Goal: Task Accomplishment & Management: Use online tool/utility

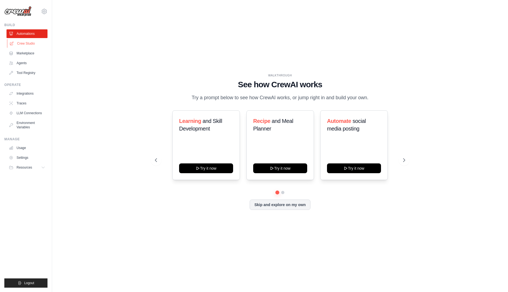
click at [20, 42] on link "Crew Studio" at bounding box center [27, 43] width 41 height 9
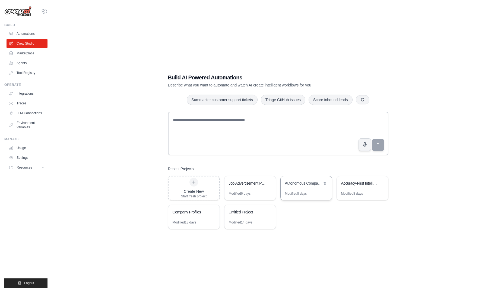
click at [307, 185] on div "Autonomous Company Profile Generator" at bounding box center [303, 182] width 37 height 5
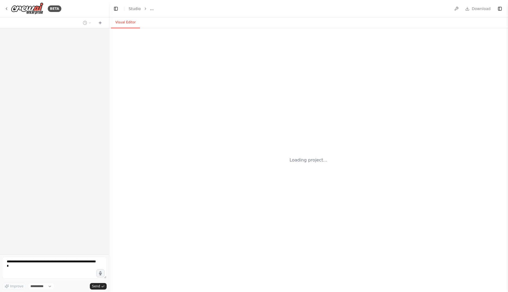
select select "****"
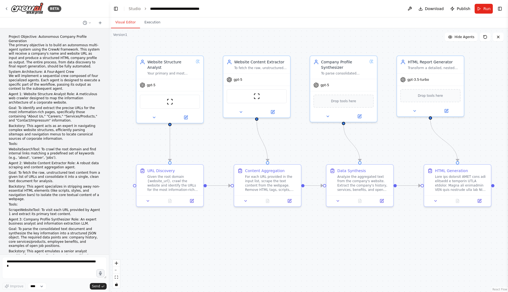
scroll to position [3451, 0]
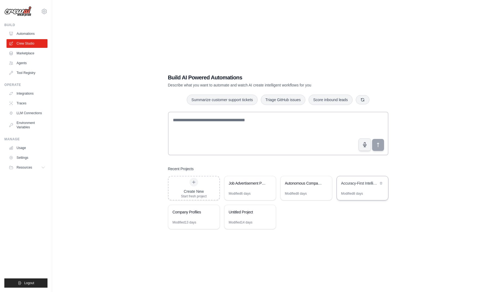
click at [355, 188] on div "Accuracy-First Intelligence System" at bounding box center [362, 183] width 51 height 15
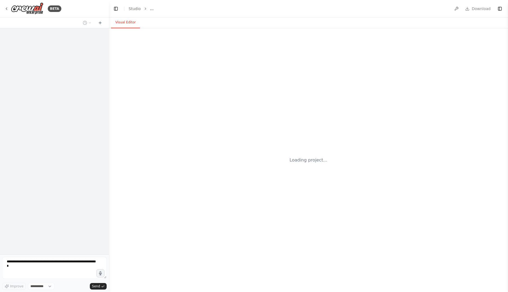
select select "****"
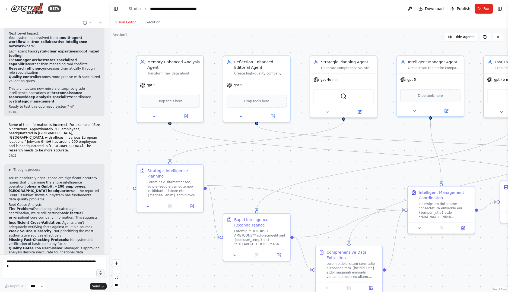
scroll to position [11547, 0]
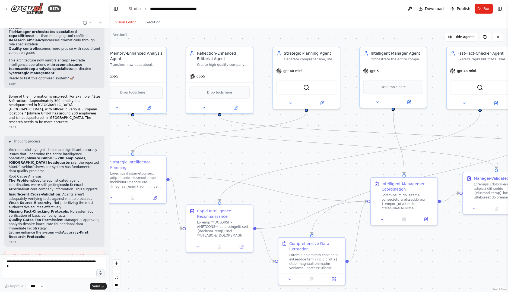
drag, startPoint x: 330, startPoint y: 164, endPoint x: 295, endPoint y: 156, distance: 36.2
click at [295, 156] on div ".deletable-edge-delete-btn { width: 20px; height: 20px; border: 0px solid #ffff…" at bounding box center [308, 159] width 399 height 263
click at [500, 10] on button "Toggle Right Sidebar" at bounding box center [500, 9] width 8 height 8
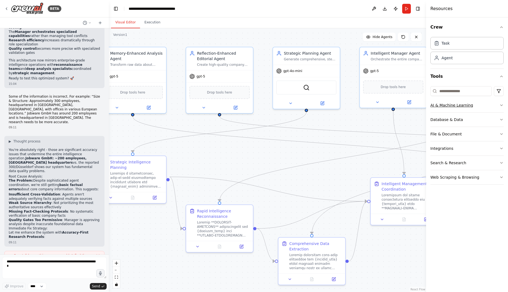
click at [481, 106] on button "AI & Machine Learning" at bounding box center [467, 105] width 73 height 14
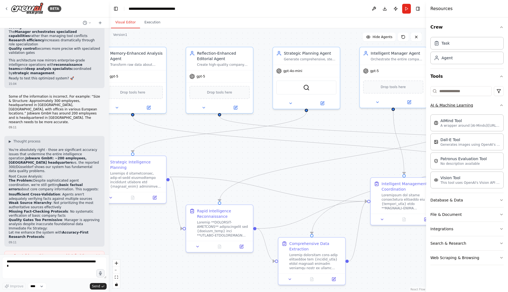
click at [480, 107] on button "AI & Machine Learning" at bounding box center [467, 105] width 73 height 14
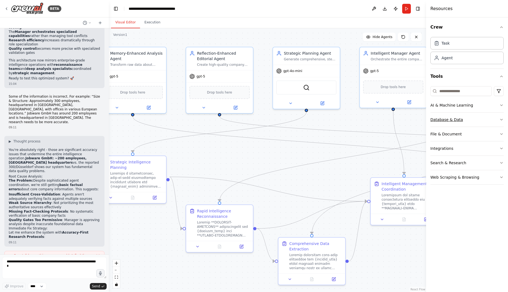
click at [474, 122] on button "Database & Data" at bounding box center [467, 119] width 73 height 14
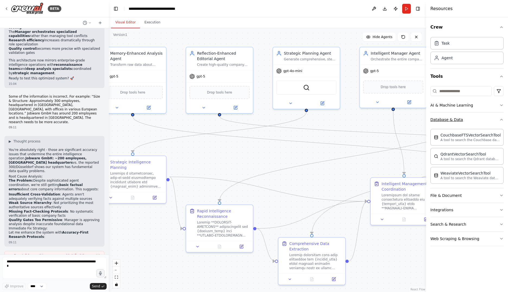
click at [474, 122] on button "Database & Data" at bounding box center [467, 119] width 73 height 14
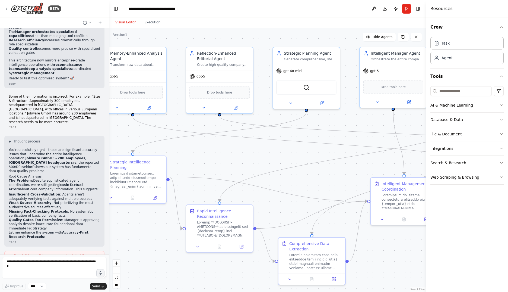
click at [485, 176] on button "Web Scraping & Browsing" at bounding box center [467, 177] width 73 height 14
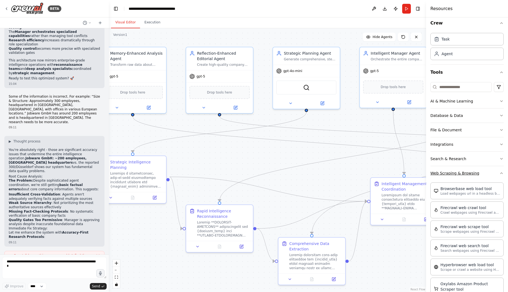
scroll to position [0, 0]
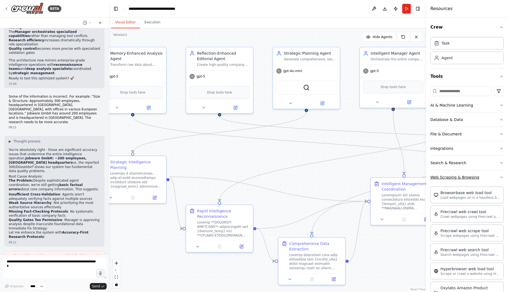
click at [482, 177] on button "Web Scraping & Browsing" at bounding box center [467, 177] width 73 height 14
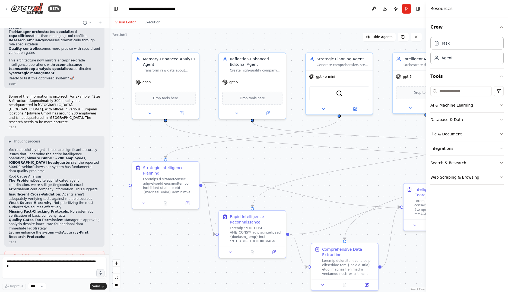
drag, startPoint x: 248, startPoint y: 164, endPoint x: 281, endPoint y: 169, distance: 33.3
click at [281, 169] on div ".deletable-edge-delete-btn { width: 20px; height: 20px; border: 0px solid #ffff…" at bounding box center [267, 159] width 317 height 263
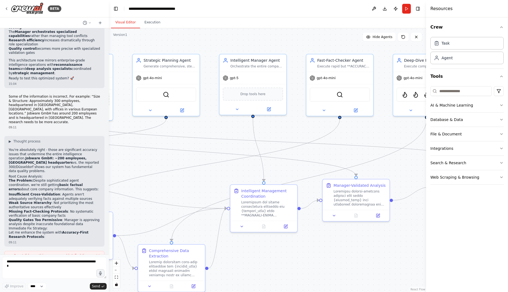
drag, startPoint x: 349, startPoint y: 179, endPoint x: 176, endPoint y: 180, distance: 173.3
click at [176, 180] on div ".deletable-edge-delete-btn { width: 20px; height: 20px; border: 0px solid #ffff…" at bounding box center [267, 159] width 317 height 263
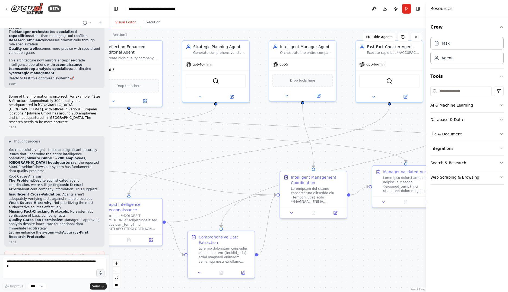
drag, startPoint x: 350, startPoint y: 154, endPoint x: 400, endPoint y: 141, distance: 51.5
click at [400, 141] on div ".deletable-edge-delete-btn { width: 20px; height: 20px; border: 0px solid #ffff…" at bounding box center [267, 159] width 317 height 263
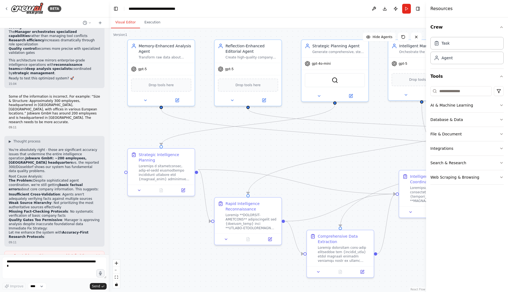
drag, startPoint x: 205, startPoint y: 151, endPoint x: 324, endPoint y: 150, distance: 119.2
click at [324, 150] on div ".deletable-edge-delete-btn { width: 20px; height: 20px; border: 0px solid #ffff…" at bounding box center [267, 159] width 317 height 263
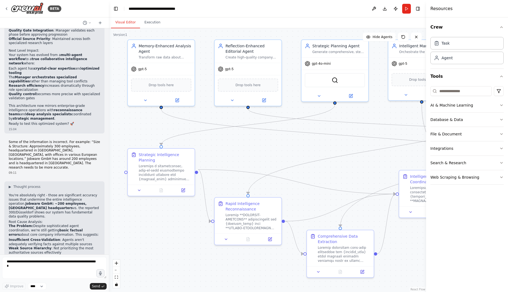
scroll to position [11547, 0]
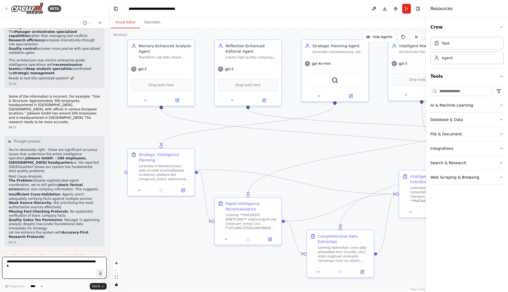
click at [57, 263] on textarea at bounding box center [54, 268] width 105 height 22
type textarea "**********"
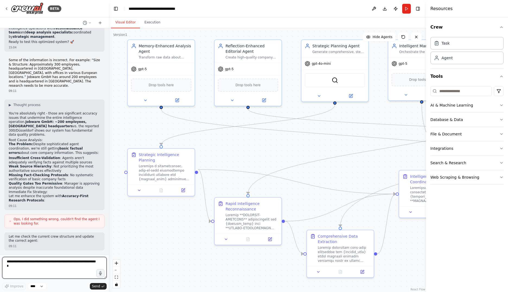
scroll to position [11777, 0]
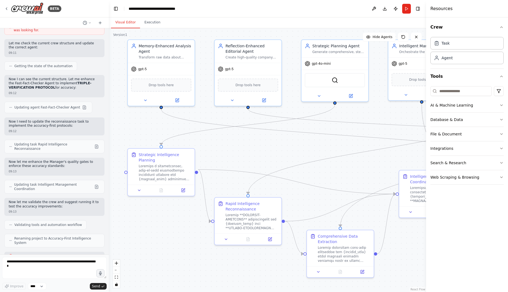
click at [422, 10] on header "**********" at bounding box center [267, 8] width 317 height 17
click at [417, 10] on button "Toggle Right Sidebar" at bounding box center [418, 9] width 8 height 8
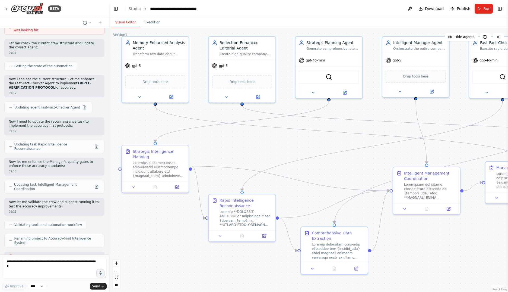
drag, startPoint x: 335, startPoint y: 177, endPoint x: 354, endPoint y: 170, distance: 20.4
click at [354, 170] on div ".deletable-edge-delete-btn { width: 20px; height: 20px; border: 0px solid #ffff…" at bounding box center [308, 159] width 399 height 263
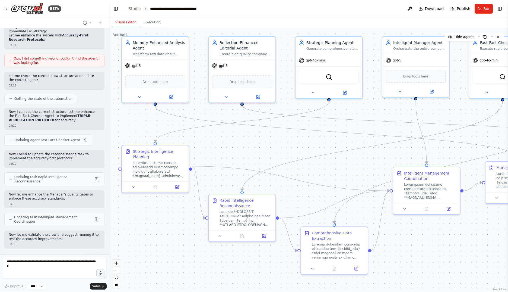
scroll to position [11731, 0]
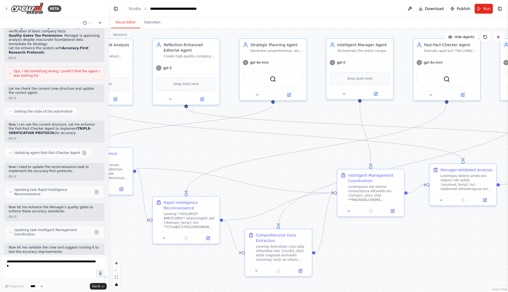
drag, startPoint x: 316, startPoint y: 144, endPoint x: 269, endPoint y: 147, distance: 47.3
click at [269, 147] on div ".deletable-edge-delete-btn { width: 20px; height: 20px; border: 0px solid #ffff…" at bounding box center [308, 159] width 399 height 263
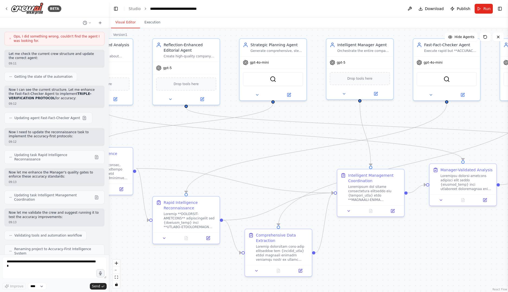
scroll to position [11777, 0]
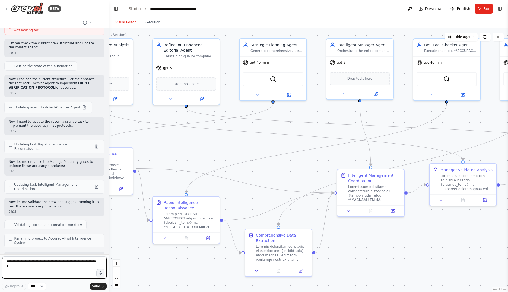
click at [15, 264] on textarea at bounding box center [54, 268] width 105 height 22
type textarea "**********"
click at [88, 263] on textarea "**********" at bounding box center [54, 268] width 105 height 22
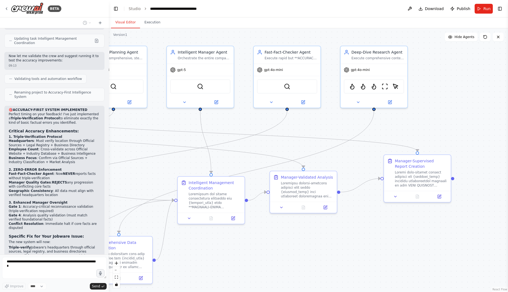
scroll to position [11938, 0]
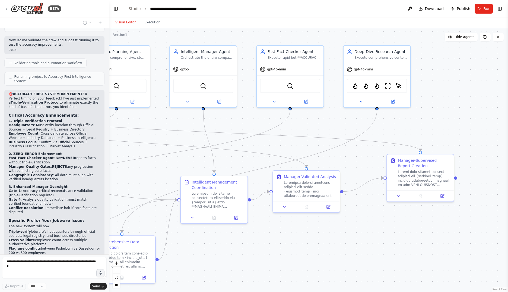
drag, startPoint x: 301, startPoint y: 172, endPoint x: 146, endPoint y: 176, distance: 155.6
click at [146, 179] on div ".deletable-edge-delete-btn { width: 20px; height: 20px; border: 0px solid #ffff…" at bounding box center [308, 159] width 399 height 263
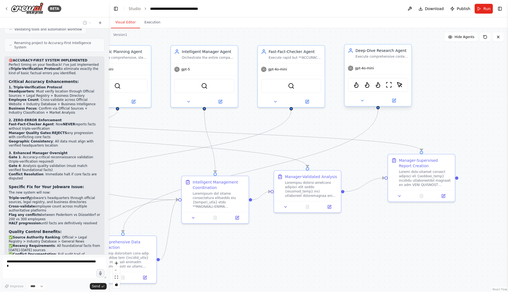
scroll to position [11968, 0]
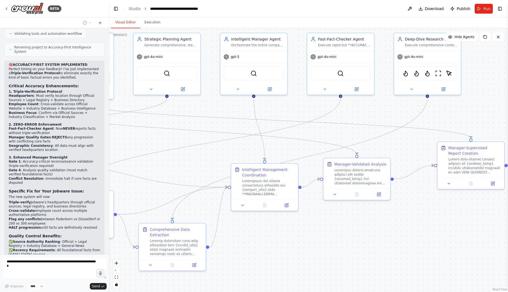
drag, startPoint x: 251, startPoint y: 125, endPoint x: 301, endPoint y: 113, distance: 51.0
click at [301, 113] on div ".deletable-edge-delete-btn { width: 20px; height: 20px; border: 0px solid #ffff…" at bounding box center [308, 159] width 399 height 263
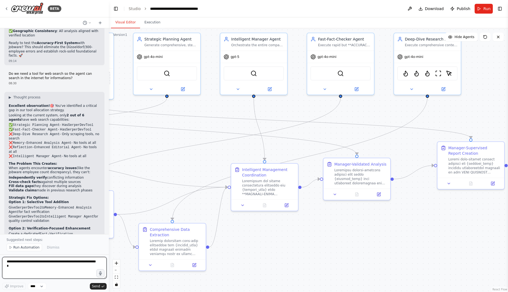
scroll to position [12213, 0]
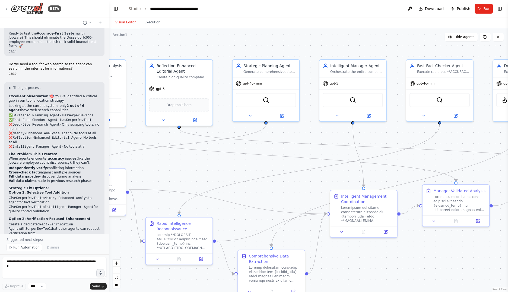
drag, startPoint x: 187, startPoint y: 163, endPoint x: 286, endPoint y: 190, distance: 102.6
click at [286, 190] on div ".deletable-edge-delete-btn { width: 20px; height: 20px; border: 0px solid #ffff…" at bounding box center [308, 159] width 399 height 263
click at [118, 8] on button "Toggle Left Sidebar" at bounding box center [116, 9] width 8 height 8
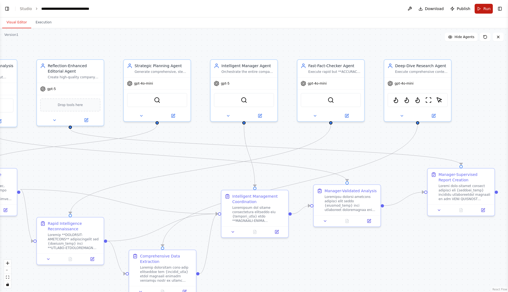
click at [480, 8] on button "Run" at bounding box center [484, 9] width 18 height 10
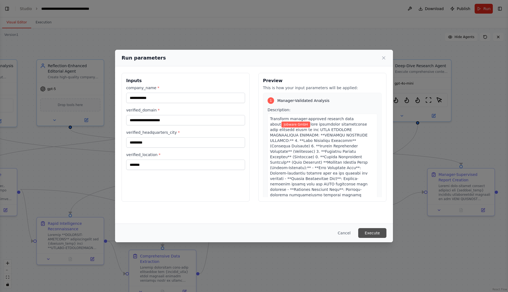
click at [376, 231] on button "Execute" at bounding box center [372, 233] width 28 height 10
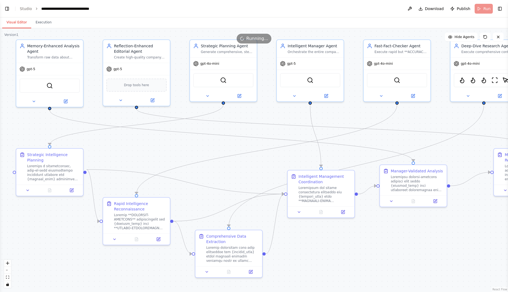
drag, startPoint x: 184, startPoint y: 190, endPoint x: 251, endPoint y: 171, distance: 69.2
click at [251, 171] on div ".deletable-edge-delete-btn { width: 20px; height: 20px; border: 0px solid #ffff…" at bounding box center [254, 159] width 508 height 263
click at [49, 190] on icon at bounding box center [49, 190] width 1 height 0
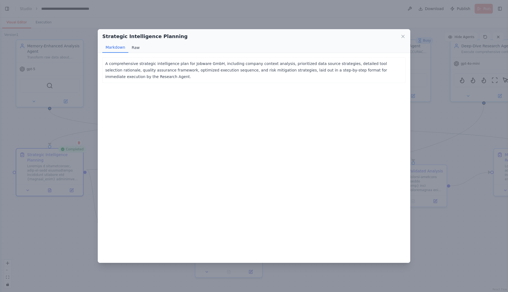
click at [134, 46] on button "Raw" at bounding box center [135, 47] width 14 height 10
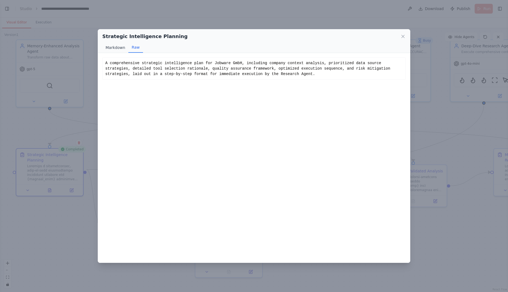
click at [114, 49] on button "Markdown" at bounding box center [115, 47] width 26 height 10
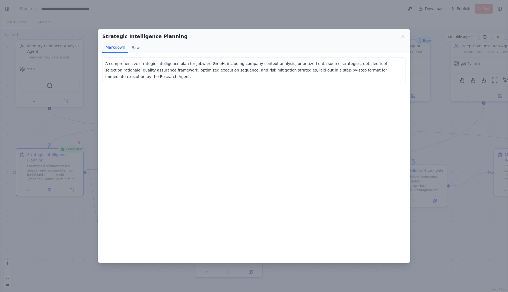
click at [403, 36] on icon at bounding box center [403, 36] width 5 height 5
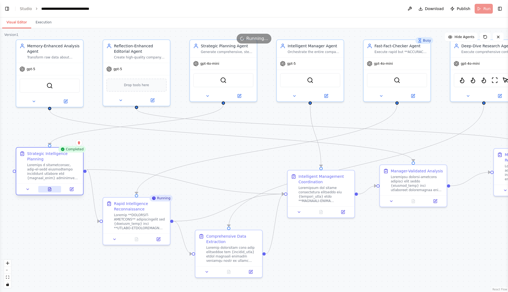
click at [47, 186] on button at bounding box center [49, 189] width 23 height 7
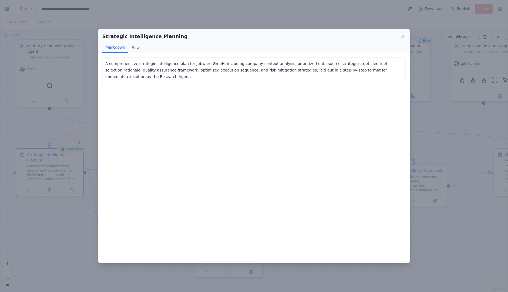
click at [401, 37] on icon at bounding box center [403, 36] width 5 height 5
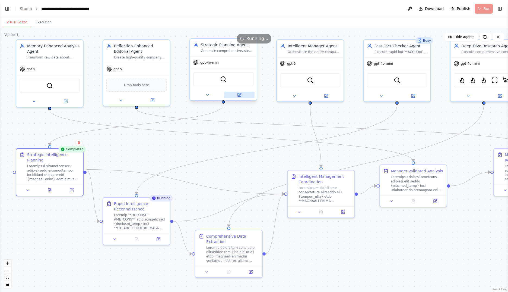
click at [241, 96] on icon at bounding box center [239, 95] width 4 height 4
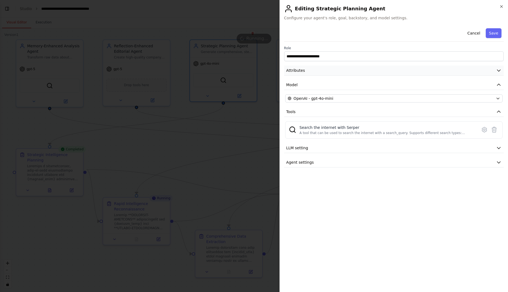
click at [367, 69] on button "Attributes" at bounding box center [394, 70] width 220 height 10
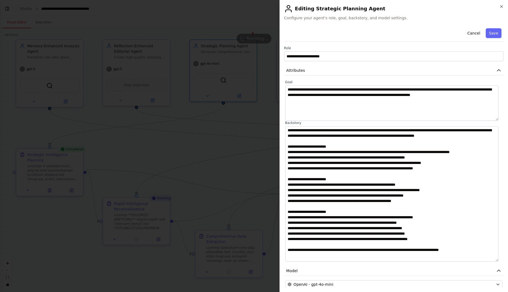
drag, startPoint x: 500, startPoint y: 160, endPoint x: 498, endPoint y: 259, distance: 98.3
click at [498, 259] on textarea at bounding box center [391, 193] width 213 height 135
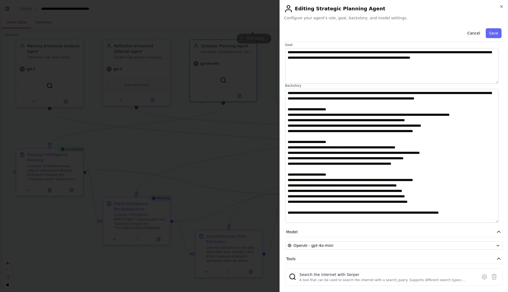
scroll to position [68, 0]
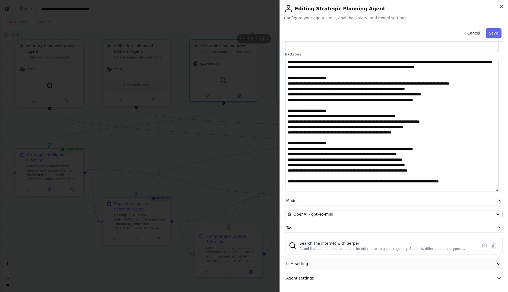
click at [360, 263] on button "LLM setting" at bounding box center [394, 264] width 220 height 10
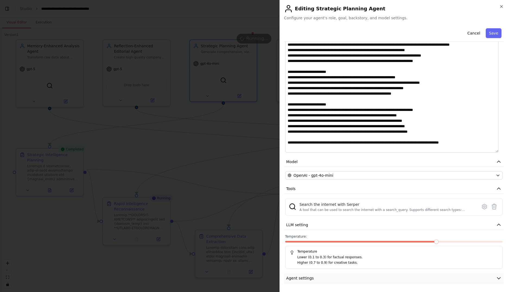
click at [363, 273] on button "Agent settings" at bounding box center [394, 278] width 220 height 10
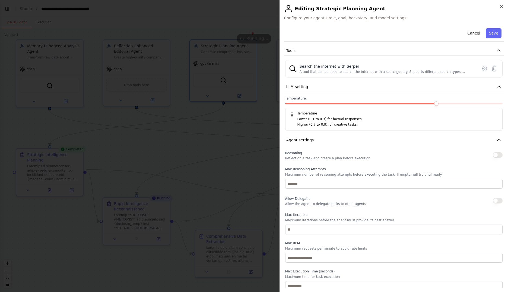
scroll to position [248, 0]
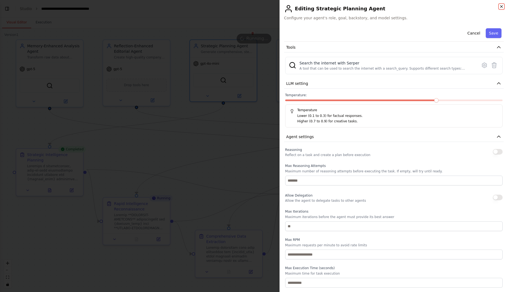
click at [501, 7] on icon "button" at bounding box center [502, 6] width 4 height 4
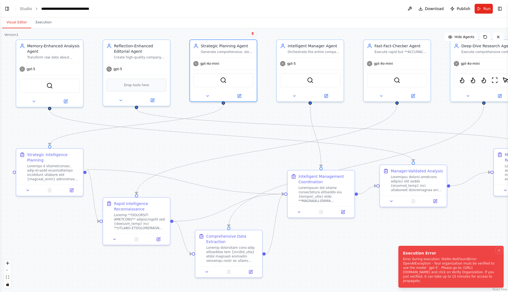
drag, startPoint x: 499, startPoint y: 250, endPoint x: 490, endPoint y: 254, distance: 9.7
click at [499, 250] on icon "Notifications (F8)" at bounding box center [499, 250] width 4 height 4
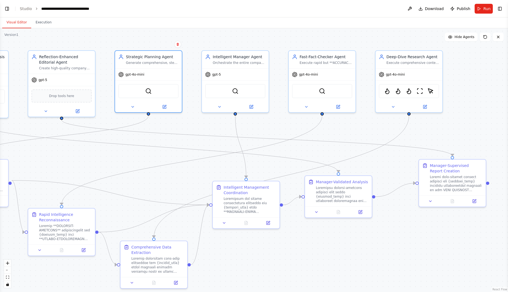
drag, startPoint x: 422, startPoint y: 228, endPoint x: 336, endPoint y: 232, distance: 86.2
click at [336, 233] on div ".deletable-edge-delete-btn { width: 20px; height: 20px; border: 0px solid #ffff…" at bounding box center [254, 159] width 508 height 263
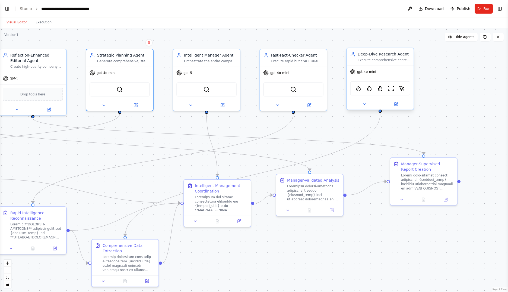
click at [365, 73] on span "gpt-4o-mini" at bounding box center [366, 72] width 19 height 4
click at [397, 103] on icon at bounding box center [397, 103] width 2 height 2
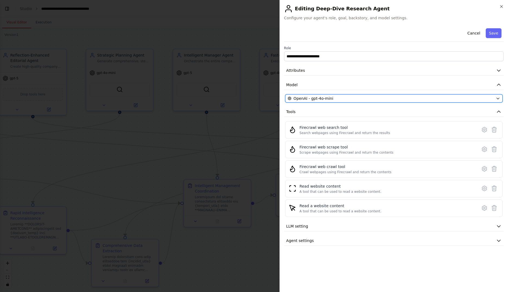
click at [358, 97] on div "OpenAI - gpt-4o-mini" at bounding box center [391, 98] width 206 height 5
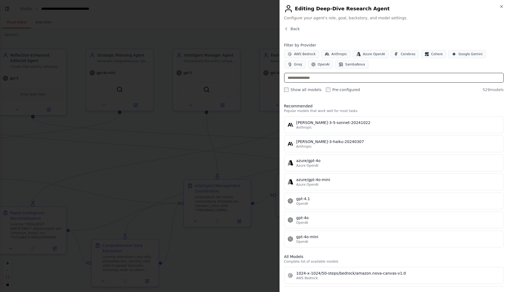
click at [361, 78] on input "text" at bounding box center [394, 78] width 220 height 10
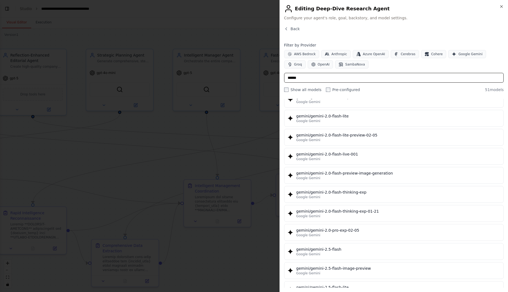
scroll to position [407, 0]
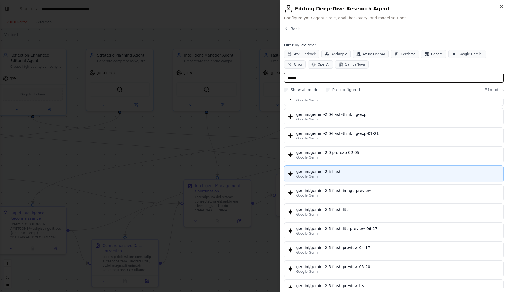
type input "******"
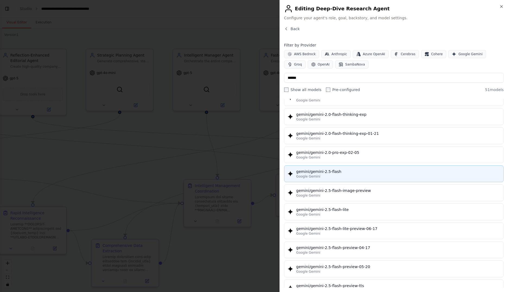
click at [378, 175] on div "Google Gemini" at bounding box center [399, 176] width 204 height 4
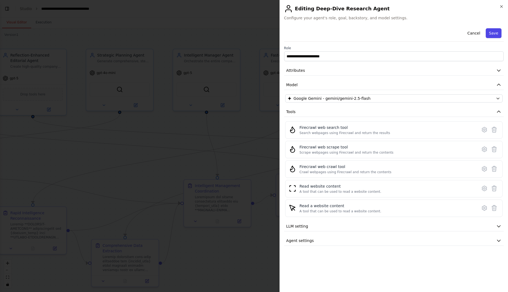
click at [496, 32] on button "Save" at bounding box center [494, 33] width 16 height 10
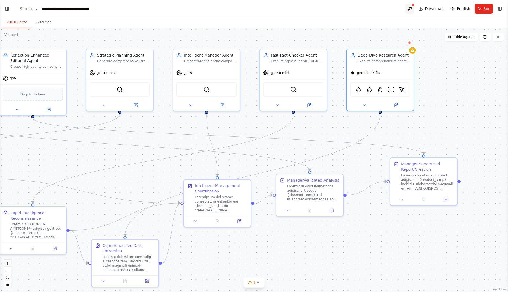
click at [414, 10] on button at bounding box center [410, 9] width 9 height 10
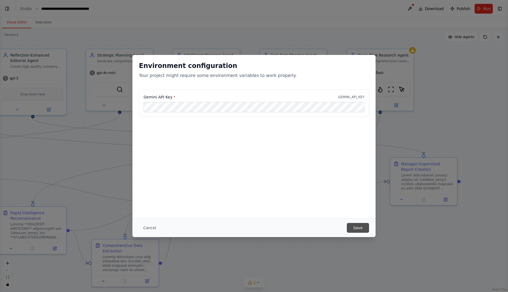
click at [362, 225] on button "Save" at bounding box center [358, 228] width 22 height 10
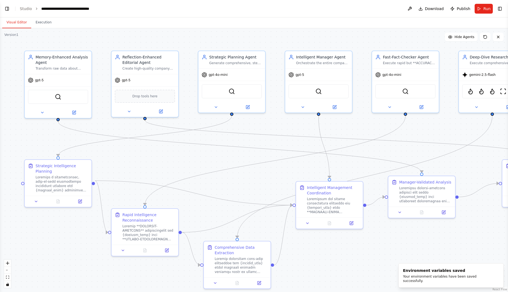
drag, startPoint x: 141, startPoint y: 178, endPoint x: 253, endPoint y: 180, distance: 111.4
click at [253, 180] on div ".deletable-edge-delete-btn { width: 20px; height: 20px; border: 0px solid #ffff…" at bounding box center [254, 159] width 508 height 263
click at [482, 8] on button "Run" at bounding box center [484, 9] width 18 height 10
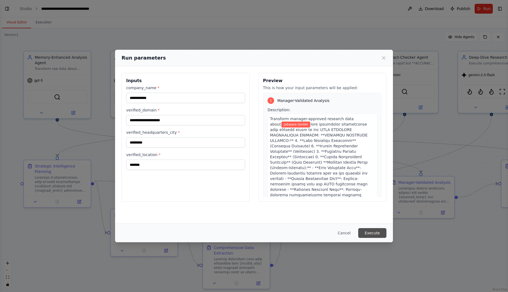
click at [372, 230] on button "Execute" at bounding box center [372, 233] width 28 height 10
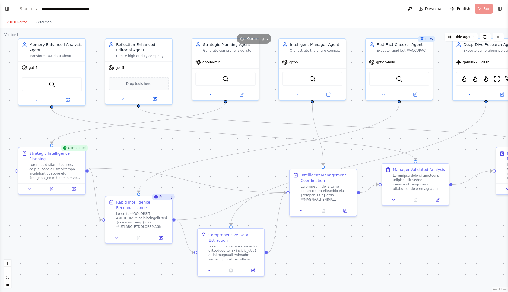
drag, startPoint x: 228, startPoint y: 182, endPoint x: 226, endPoint y: 172, distance: 10.5
click at [226, 172] on div ".deletable-edge-delete-btn { width: 20px; height: 20px; border: 0px solid #ffff…" at bounding box center [254, 159] width 508 height 263
click at [54, 184] on button at bounding box center [51, 187] width 23 height 7
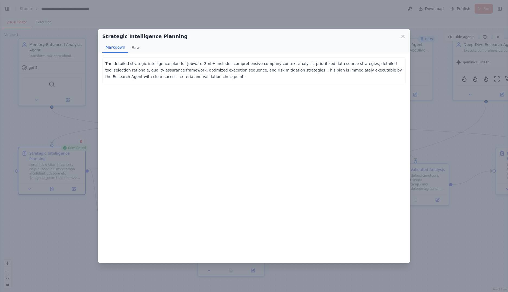
click at [403, 37] on icon at bounding box center [403, 36] width 5 height 5
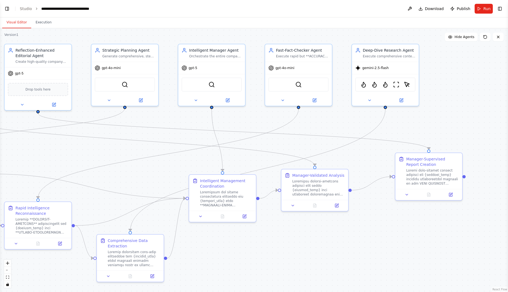
drag, startPoint x: 241, startPoint y: 175, endPoint x: 236, endPoint y: 196, distance: 21.1
click at [239, 196] on div ".deletable-edge-delete-btn { width: 20px; height: 20px; border: 0px solid #ffff…" at bounding box center [254, 159] width 508 height 263
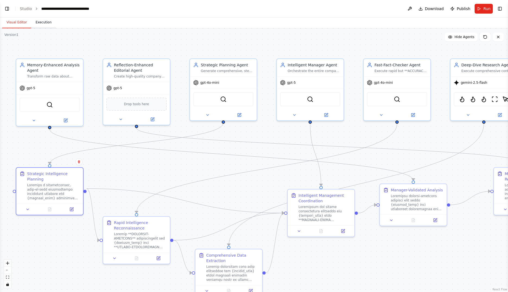
click at [31, 26] on button "Execution" at bounding box center [43, 22] width 25 height 11
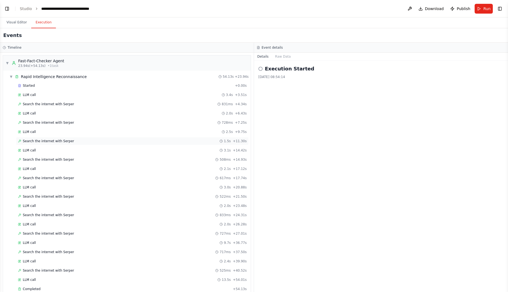
scroll to position [136, 0]
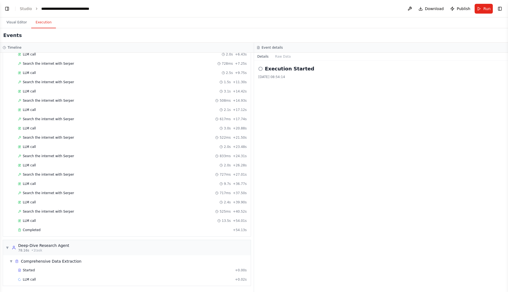
click at [17, 22] on button "Visual Editor" at bounding box center [16, 22] width 29 height 11
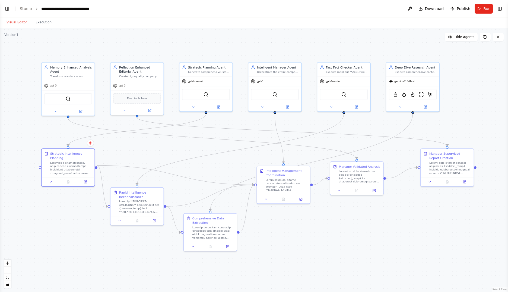
drag, startPoint x: 248, startPoint y: 175, endPoint x: 238, endPoint y: 160, distance: 17.9
click at [238, 160] on div ".deletable-edge-delete-btn { width: 20px; height: 20px; border: 0px solid #ffff…" at bounding box center [254, 159] width 508 height 263
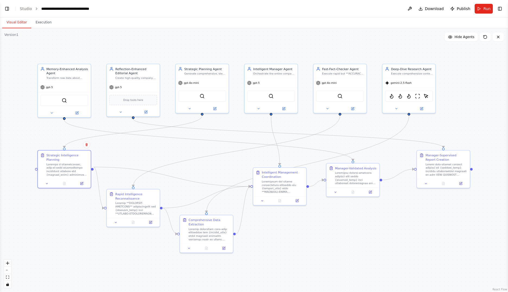
drag, startPoint x: 228, startPoint y: 173, endPoint x: 225, endPoint y: 175, distance: 4.1
click at [225, 175] on div ".deletable-edge-delete-btn { width: 20px; height: 20px; border: 0px solid #ffff…" at bounding box center [254, 159] width 508 height 263
drag, startPoint x: 278, startPoint y: 180, endPoint x: 269, endPoint y: 171, distance: 13.6
click at [269, 171] on div at bounding box center [274, 177] width 42 height 14
click at [347, 180] on div at bounding box center [356, 177] width 42 height 14
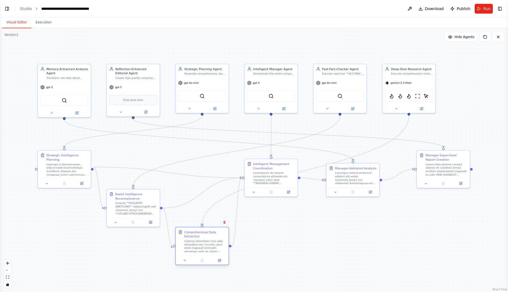
drag, startPoint x: 198, startPoint y: 224, endPoint x: 193, endPoint y: 238, distance: 15.0
click at [193, 238] on div "Comprehensive Data Extraction" at bounding box center [205, 234] width 42 height 9
drag, startPoint x: 137, startPoint y: 201, endPoint x: 131, endPoint y: 215, distance: 15.9
click at [131, 215] on div at bounding box center [128, 220] width 42 height 14
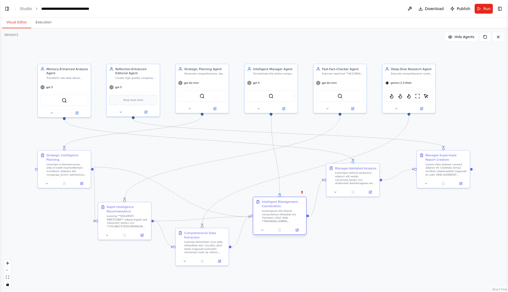
drag, startPoint x: 279, startPoint y: 182, endPoint x: 286, endPoint y: 222, distance: 40.9
click at [286, 222] on div at bounding box center [283, 216] width 42 height 14
drag, startPoint x: 357, startPoint y: 180, endPoint x: 364, endPoint y: 187, distance: 9.4
click at [364, 187] on div at bounding box center [365, 181] width 42 height 14
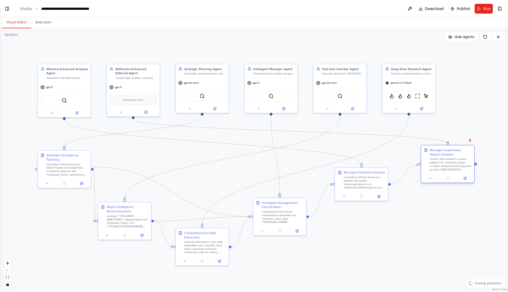
drag, startPoint x: 445, startPoint y: 166, endPoint x: 447, endPoint y: 163, distance: 4.0
click at [447, 163] on div at bounding box center [451, 164] width 42 height 14
drag, startPoint x: 286, startPoint y: 209, endPoint x: 277, endPoint y: 208, distance: 9.3
click at [277, 208] on div "Intelligent Management Coordination" at bounding box center [274, 211] width 42 height 23
drag, startPoint x: 366, startPoint y: 181, endPoint x: 349, endPoint y: 183, distance: 16.7
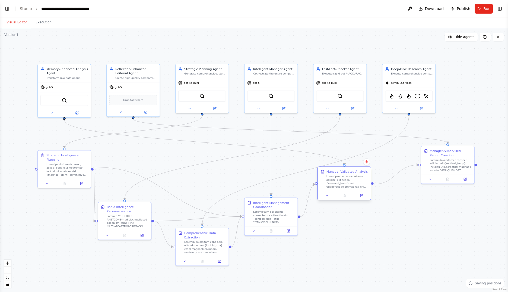
click at [349, 183] on div at bounding box center [348, 181] width 42 height 14
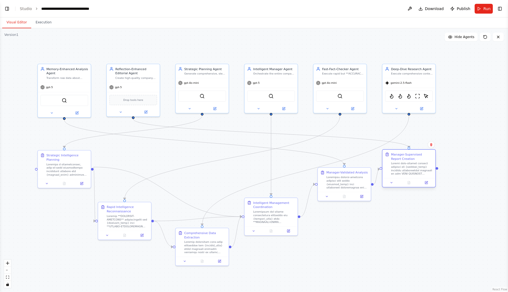
drag, startPoint x: 448, startPoint y: 160, endPoint x: 408, endPoint y: 163, distance: 40.3
click at [408, 163] on div at bounding box center [412, 169] width 42 height 14
drag, startPoint x: 349, startPoint y: 182, endPoint x: 346, endPoint y: 183, distance: 3.0
click at [346, 183] on div at bounding box center [343, 181] width 42 height 14
drag, startPoint x: 209, startPoint y: 240, endPoint x: 202, endPoint y: 239, distance: 6.3
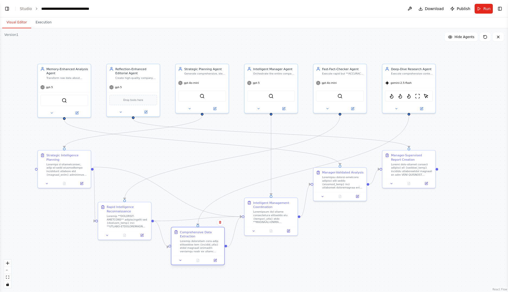
click at [202, 239] on div at bounding box center [201, 246] width 42 height 14
drag, startPoint x: 279, startPoint y: 216, endPoint x: 276, endPoint y: 216, distance: 3.0
click at [276, 216] on div at bounding box center [270, 216] width 42 height 14
drag, startPoint x: 348, startPoint y: 184, endPoint x: 343, endPoint y: 184, distance: 5.2
click at [343, 184] on div at bounding box center [339, 181] width 42 height 14
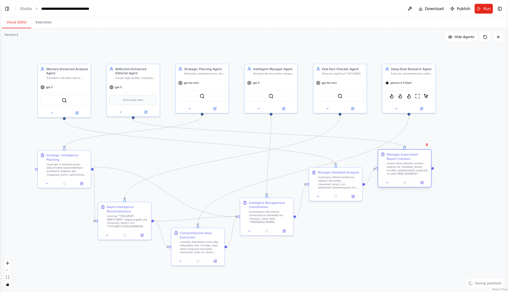
click at [416, 163] on div at bounding box center [408, 169] width 42 height 14
click at [381, 232] on div ".deletable-edge-delete-btn { width: 20px; height: 20px; border: 0px solid #ffff…" at bounding box center [254, 159] width 508 height 263
click at [490, 10] on span "Run" at bounding box center [487, 8] width 7 height 5
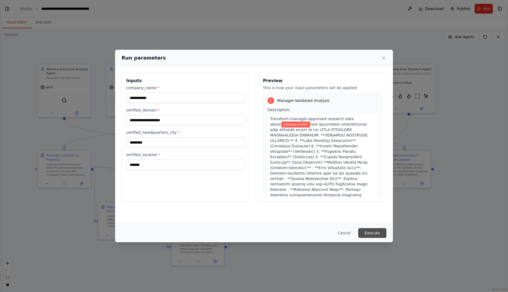
click at [373, 231] on button "Execute" at bounding box center [372, 233] width 28 height 10
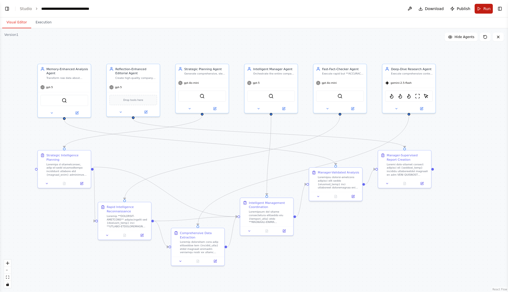
click at [485, 8] on span "Run" at bounding box center [487, 8] width 7 height 5
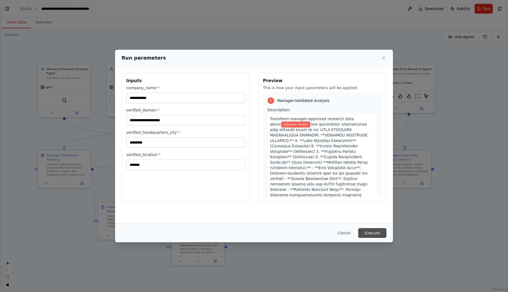
click at [368, 234] on button "Execute" at bounding box center [372, 233] width 28 height 10
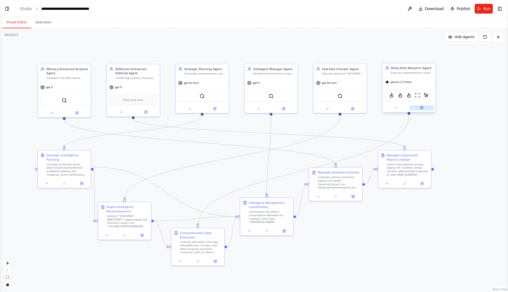
click at [423, 109] on button at bounding box center [422, 107] width 24 height 5
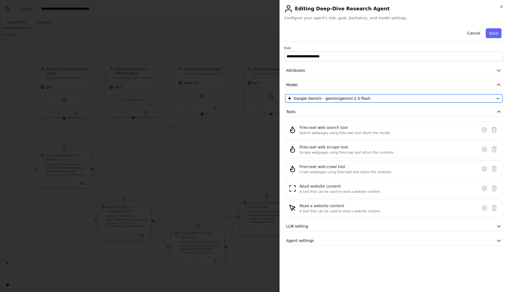
click at [352, 102] on button "Google Gemini - gemini/gemini-2.5-flash" at bounding box center [394, 98] width 218 height 8
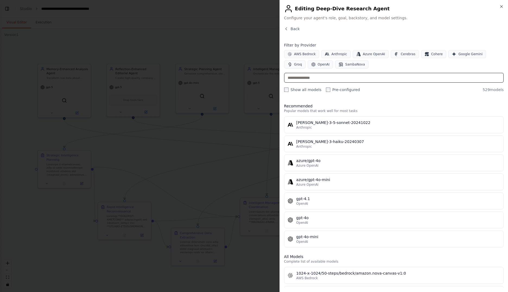
click at [347, 76] on input "text" at bounding box center [394, 78] width 220 height 10
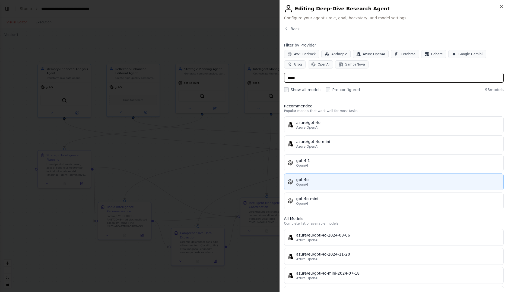
type input "*****"
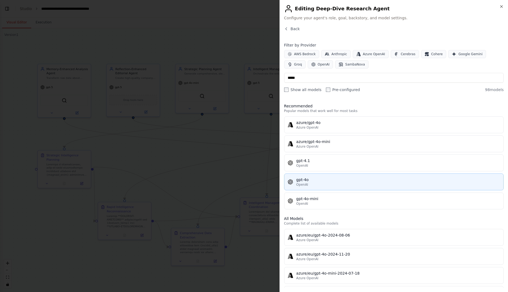
click at [332, 178] on div "gpt-4o" at bounding box center [399, 179] width 204 height 5
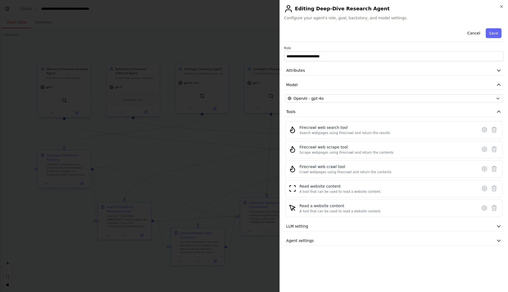
drag, startPoint x: 499, startPoint y: 34, endPoint x: 494, endPoint y: 33, distance: 4.4
click at [499, 33] on button "Save" at bounding box center [494, 33] width 16 height 10
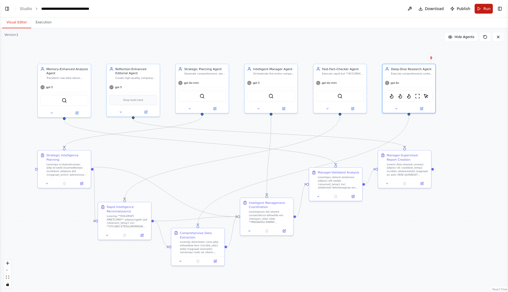
click at [485, 7] on span "Run" at bounding box center [487, 8] width 7 height 5
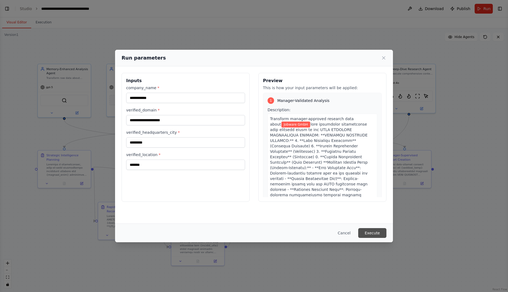
click at [372, 232] on button "Execute" at bounding box center [372, 233] width 28 height 10
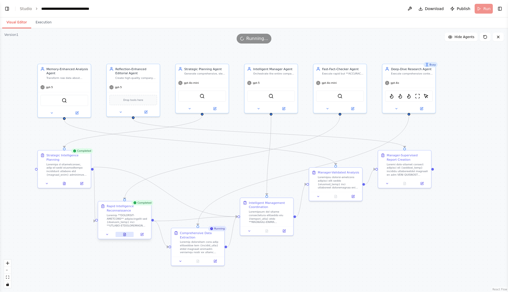
click at [125, 234] on icon at bounding box center [125, 234] width 2 height 3
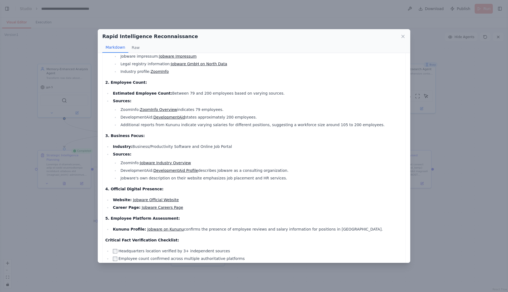
scroll to position [76, 0]
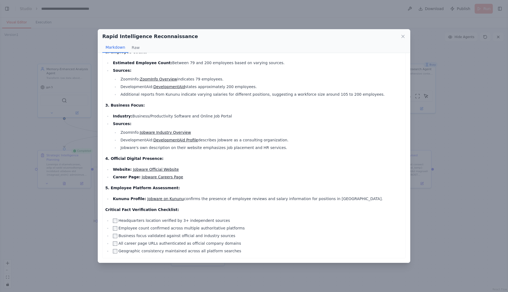
click at [407, 32] on div "Rapid Intelligence Reconnaissance Markdown Raw" at bounding box center [254, 41] width 312 height 24
click at [399, 37] on div "Rapid Intelligence Reconnaissance" at bounding box center [254, 37] width 304 height 8
click at [403, 36] on icon at bounding box center [403, 36] width 5 height 5
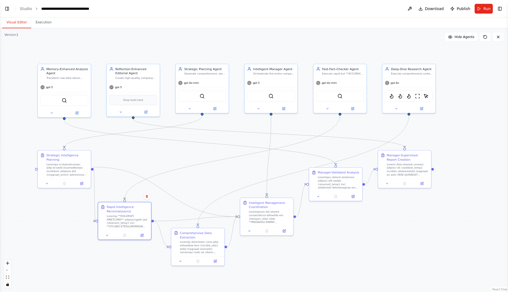
click at [285, 113] on div "Intelligent Manager Agent Orchestrate the entire company intelligence process f…" at bounding box center [271, 89] width 54 height 50
click at [281, 108] on button at bounding box center [284, 107] width 24 height 5
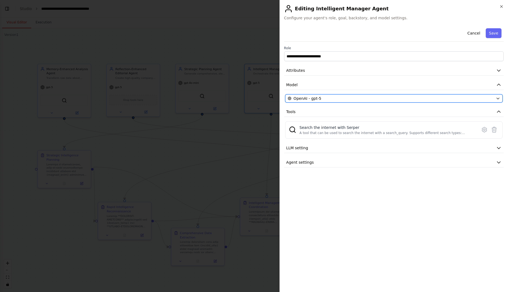
click at [310, 101] on span "OpenAI - gpt-5" at bounding box center [308, 98] width 28 height 5
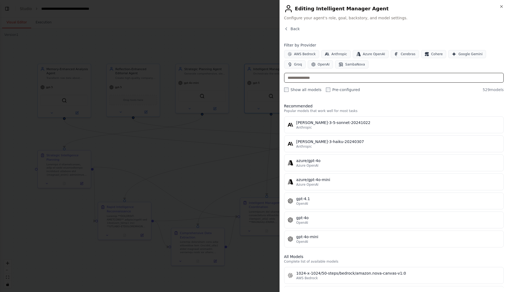
click at [319, 78] on input "text" at bounding box center [394, 78] width 220 height 10
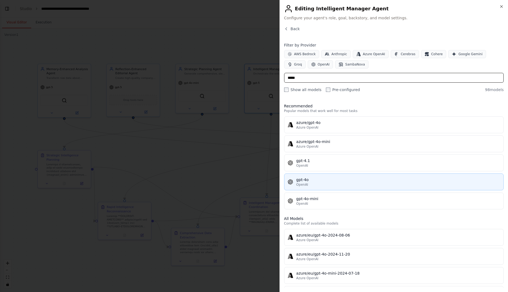
type input "*****"
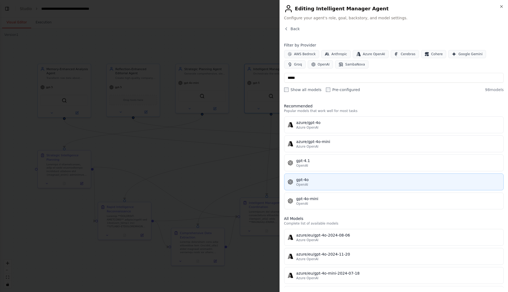
click at [325, 178] on div "gpt-4o" at bounding box center [399, 179] width 204 height 5
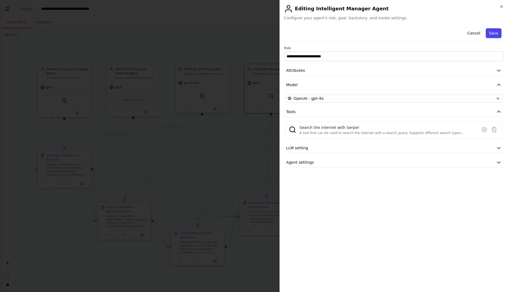
click at [494, 33] on button "Save" at bounding box center [494, 33] width 16 height 10
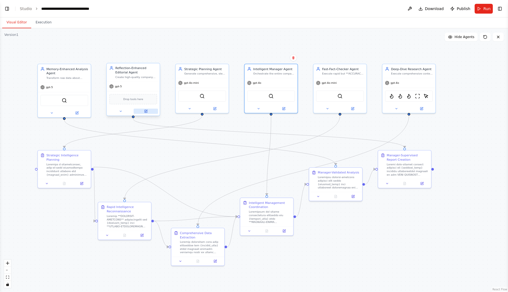
click at [141, 111] on button at bounding box center [146, 111] width 24 height 5
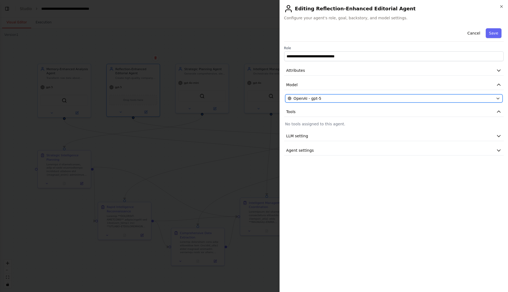
click at [341, 99] on div "OpenAI - gpt-5" at bounding box center [391, 98] width 206 height 5
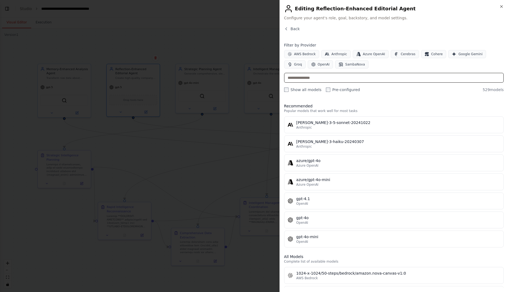
click at [351, 78] on input "text" at bounding box center [394, 78] width 220 height 10
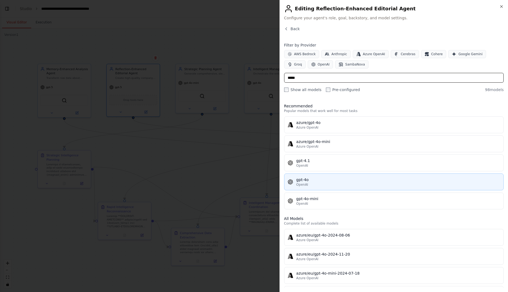
type input "*****"
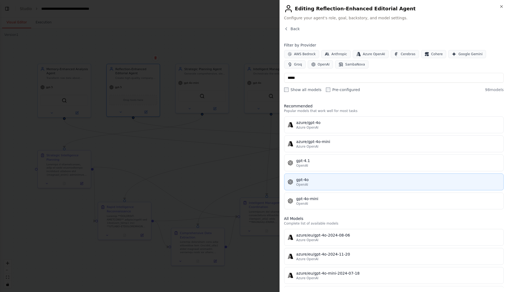
click at [326, 178] on div "gpt-4o" at bounding box center [399, 179] width 204 height 5
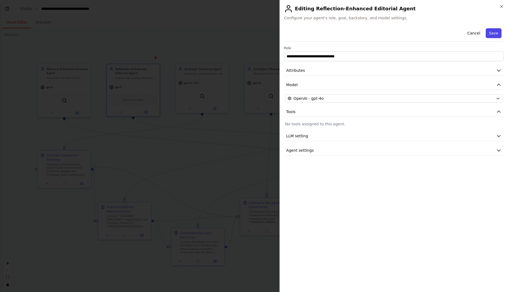
click at [494, 33] on button "Save" at bounding box center [494, 33] width 16 height 10
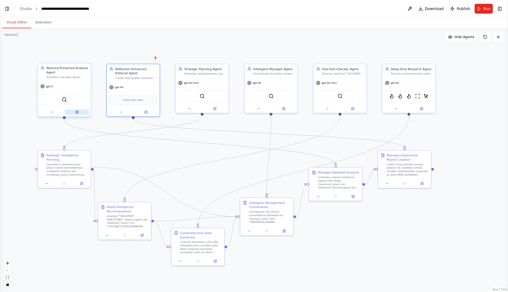
click at [77, 112] on icon at bounding box center [77, 112] width 2 height 2
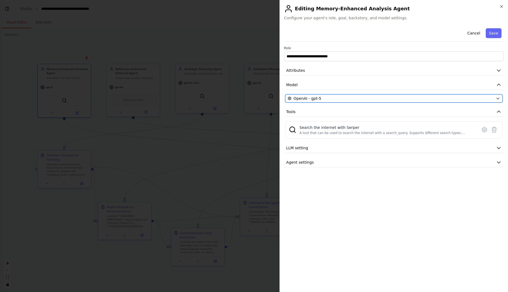
click at [369, 96] on button "OpenAI - gpt-5" at bounding box center [394, 98] width 218 height 8
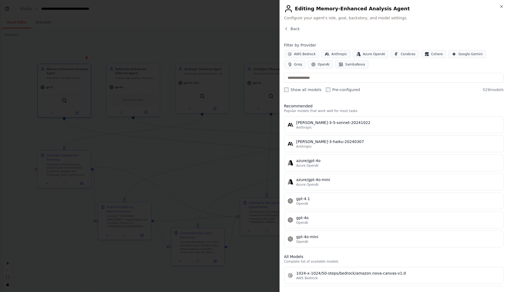
click at [363, 65] on div "AWS Bedrock Anthropic Azure OpenAI Cerebras Cohere Google Gemini Groq OpenAI Sa…" at bounding box center [394, 59] width 220 height 18
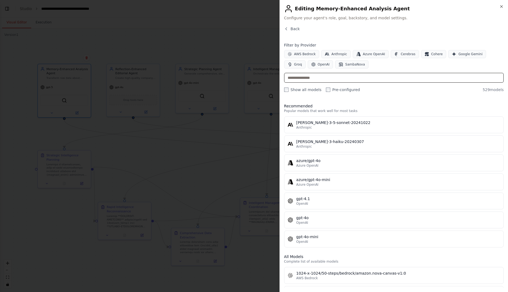
click at [363, 77] on input "text" at bounding box center [394, 78] width 220 height 10
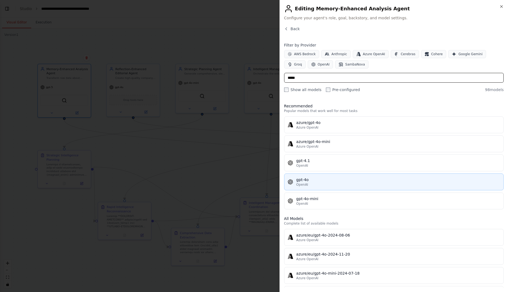
type input "*****"
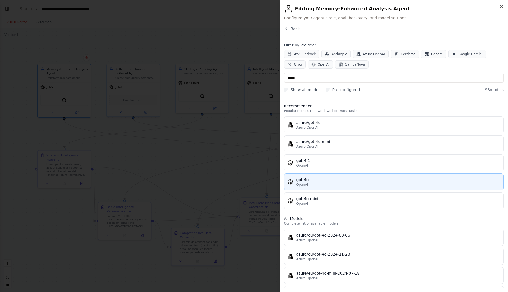
click at [330, 180] on div "gpt-4o" at bounding box center [399, 179] width 204 height 5
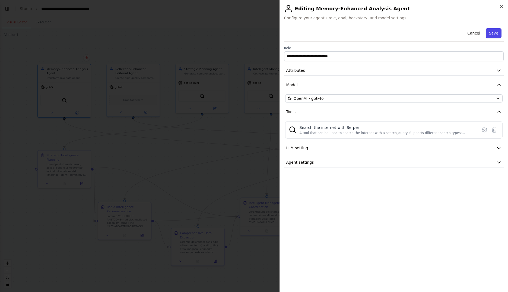
drag, startPoint x: 490, startPoint y: 31, endPoint x: 480, endPoint y: 36, distance: 11.4
click at [490, 31] on button "Save" at bounding box center [494, 33] width 16 height 10
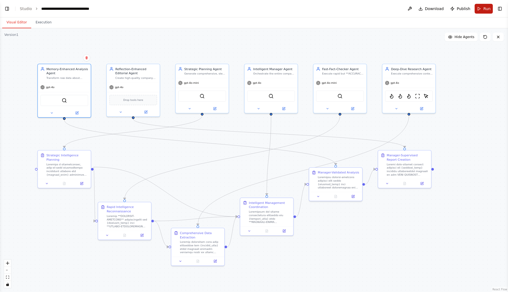
click at [485, 7] on span "Run" at bounding box center [487, 8] width 7 height 5
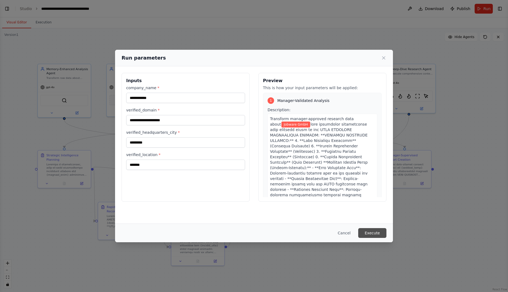
click at [376, 232] on button "Execute" at bounding box center [372, 233] width 28 height 10
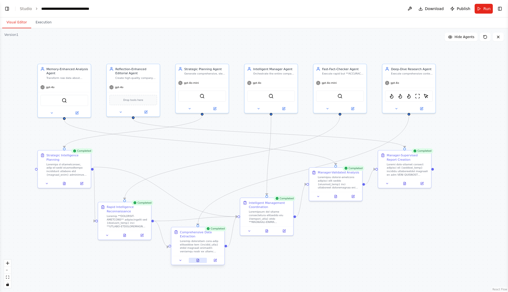
click at [200, 261] on button at bounding box center [198, 259] width 18 height 5
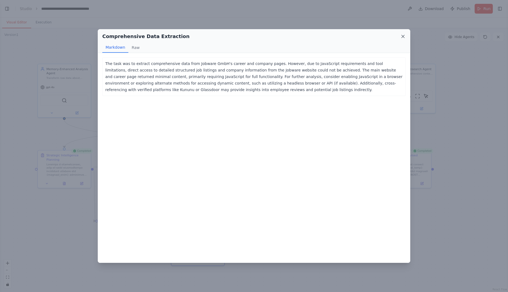
click at [402, 36] on icon at bounding box center [403, 36] width 5 height 5
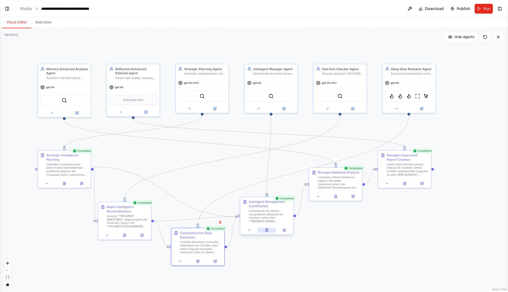
click at [267, 230] on icon at bounding box center [267, 229] width 2 height 3
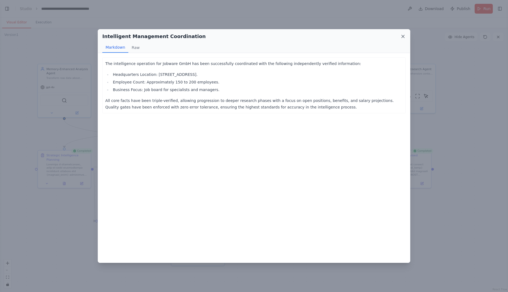
click at [403, 37] on icon at bounding box center [403, 36] width 3 height 3
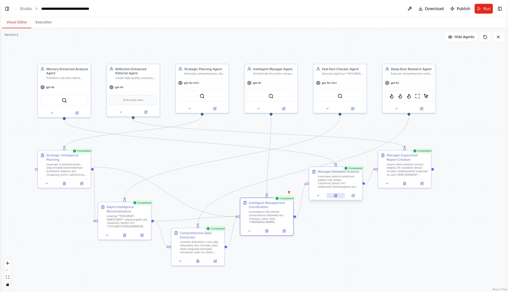
click at [335, 196] on icon at bounding box center [336, 195] width 2 height 3
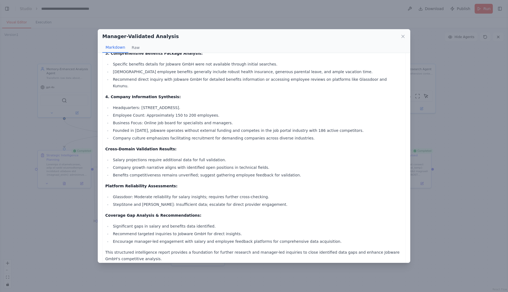
scroll to position [103, 0]
click at [408, 37] on div "Manager-Validated Analysis Markdown Raw" at bounding box center [254, 41] width 312 height 24
click at [406, 37] on div "Manager-Validated Analysis Markdown Raw" at bounding box center [254, 41] width 312 height 24
click at [404, 38] on icon at bounding box center [403, 36] width 3 height 3
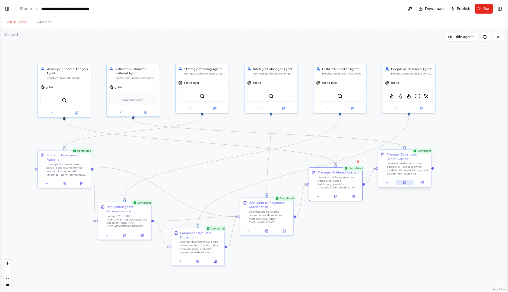
click at [402, 182] on button at bounding box center [405, 182] width 18 height 5
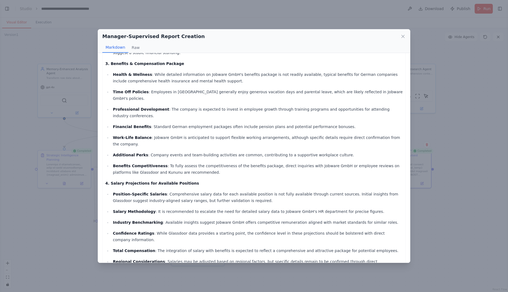
scroll to position [255, 0]
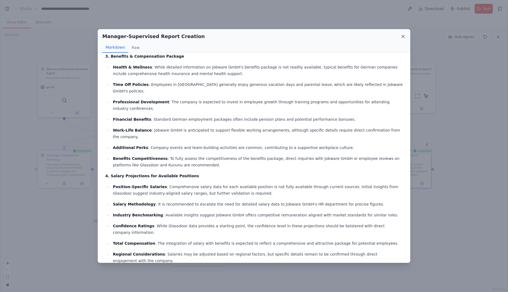
click at [404, 38] on icon at bounding box center [403, 36] width 5 height 5
